Goal: Task Accomplishment & Management: Use online tool/utility

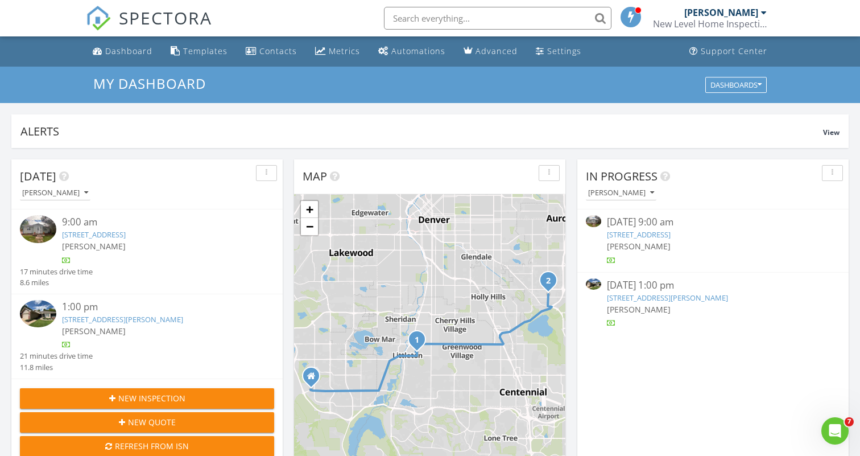
click at [162, 317] on link "[STREET_ADDRESS][PERSON_NAME]" at bounding box center [122, 319] width 121 height 10
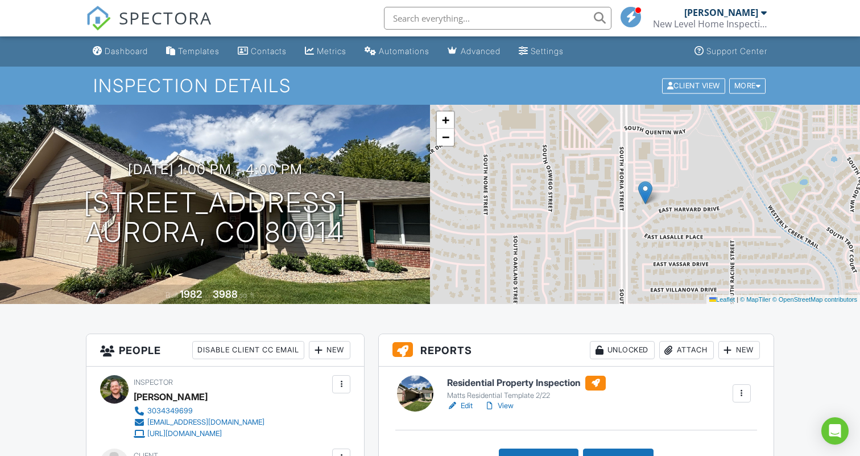
click at [506, 380] on h6 "Residential Property Inspection" at bounding box center [526, 382] width 159 height 15
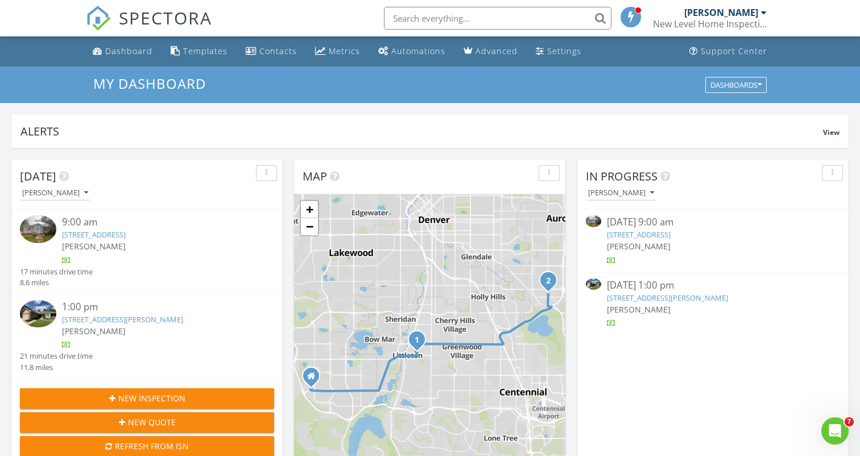
click at [175, 319] on link "12193 E Harvard Dr, Aurora, CO 80014" at bounding box center [122, 319] width 121 height 10
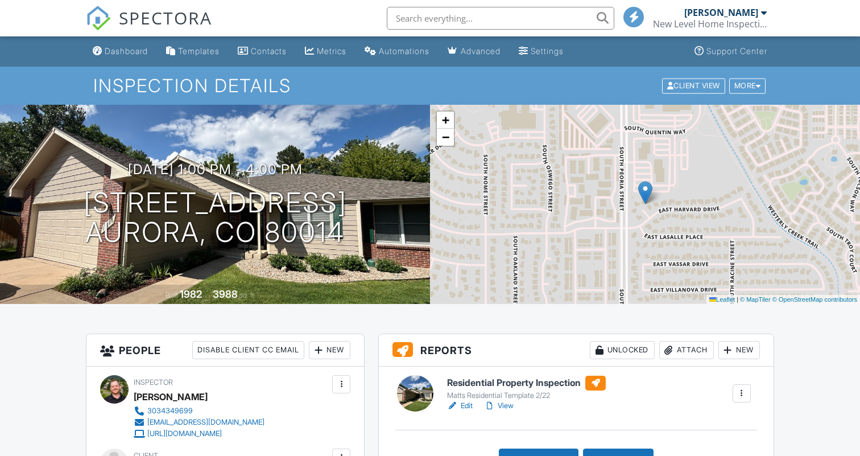
click at [686, 354] on div "Attach" at bounding box center [686, 350] width 55 height 18
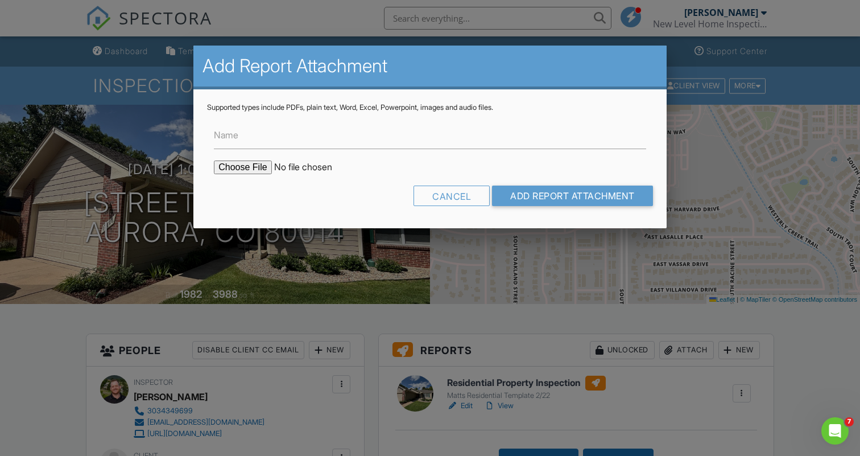
click at [294, 151] on form "Name Cancel Add Report Attachment" at bounding box center [430, 163] width 446 height 102
click at [296, 143] on input "Name" at bounding box center [430, 135] width 432 height 28
type input "Sewer Scope"
click at [248, 171] on input "file" at bounding box center [310, 167] width 193 height 14
type input "C:\fakepath\12193 E Harvard Dr Report.pdf"
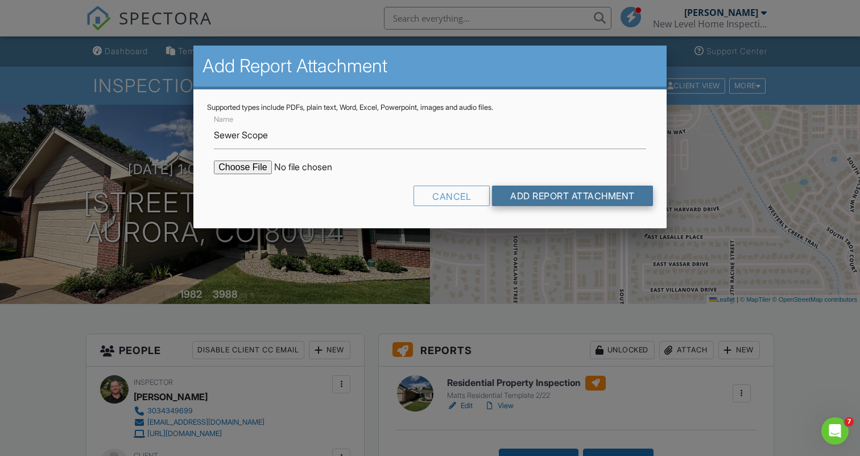
click at [617, 198] on input "Add Report Attachment" at bounding box center [572, 195] width 161 height 20
